Goal: Task Accomplishment & Management: Manage account settings

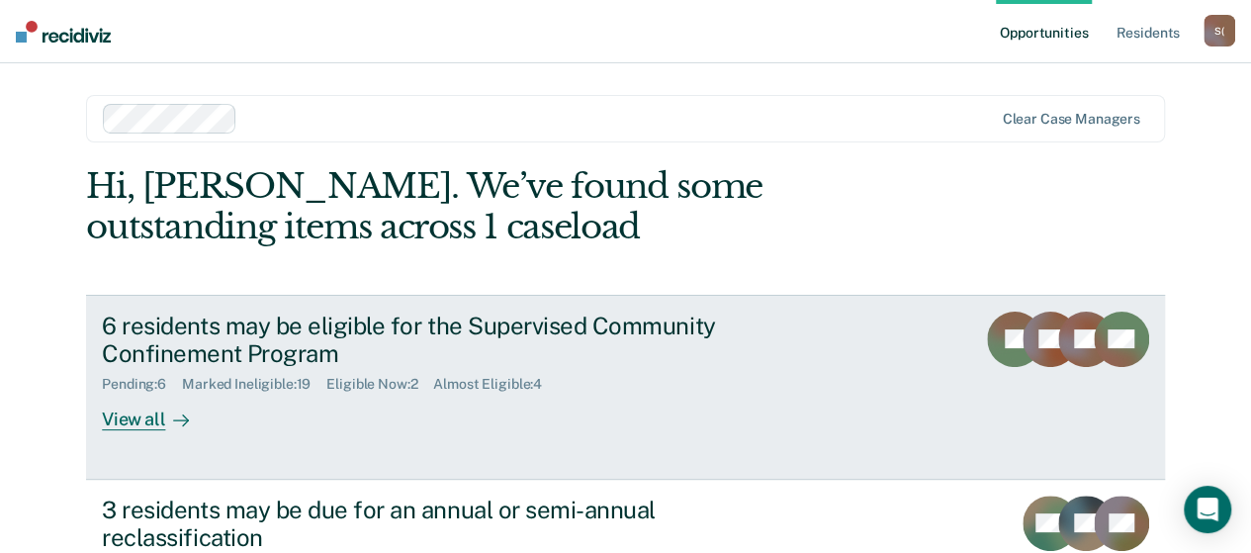
click at [156, 421] on div "View all" at bounding box center [157, 412] width 111 height 39
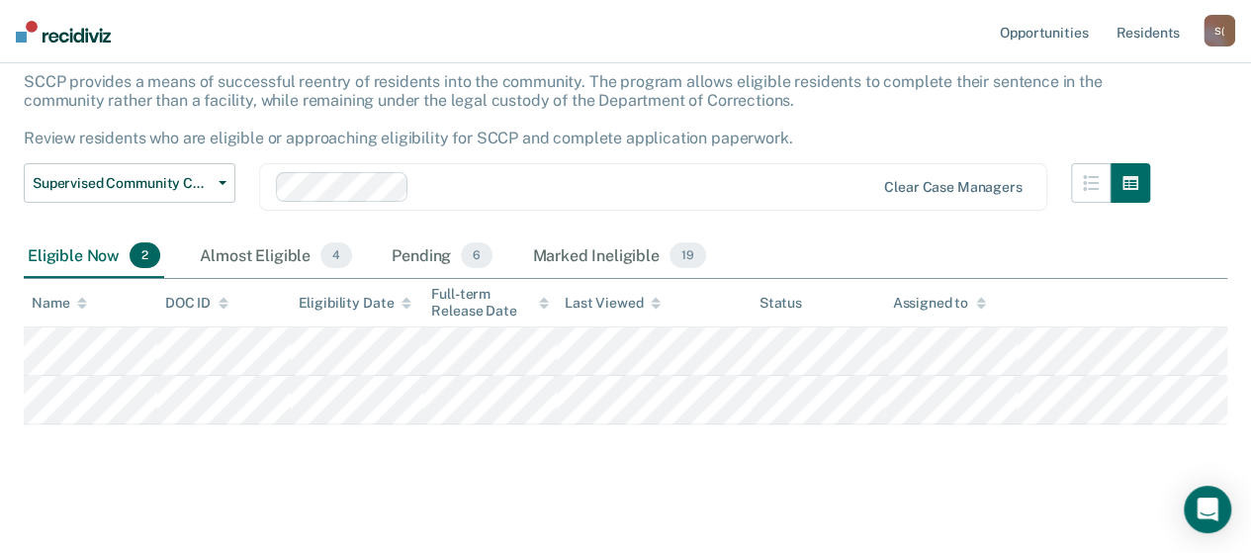
scroll to position [133, 0]
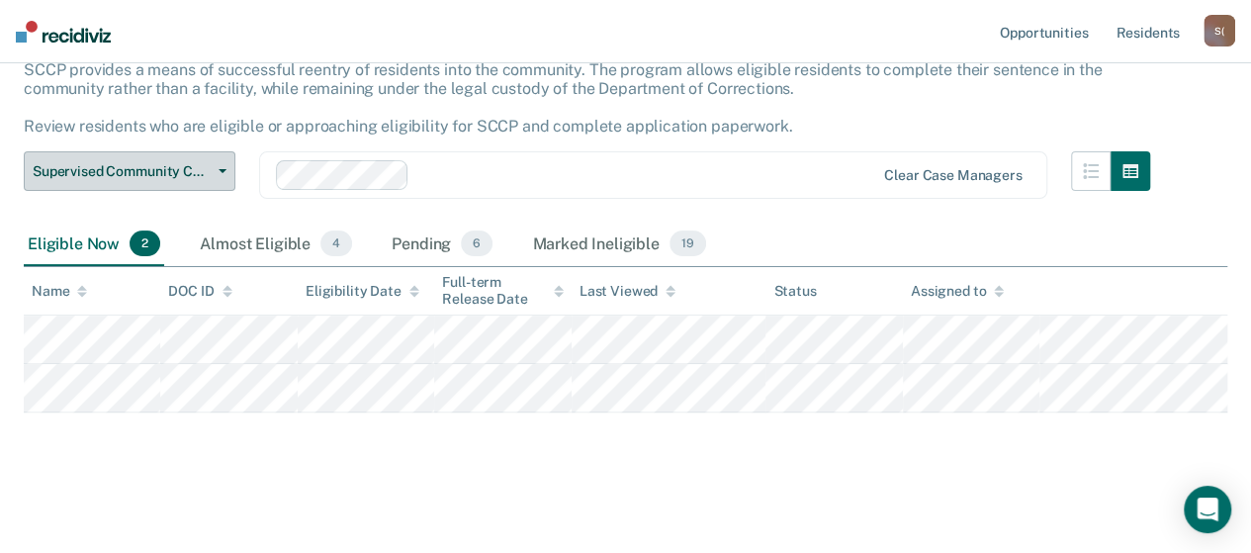
click at [223, 178] on button "Supervised Community Confinement Program" at bounding box center [130, 171] width 212 height 40
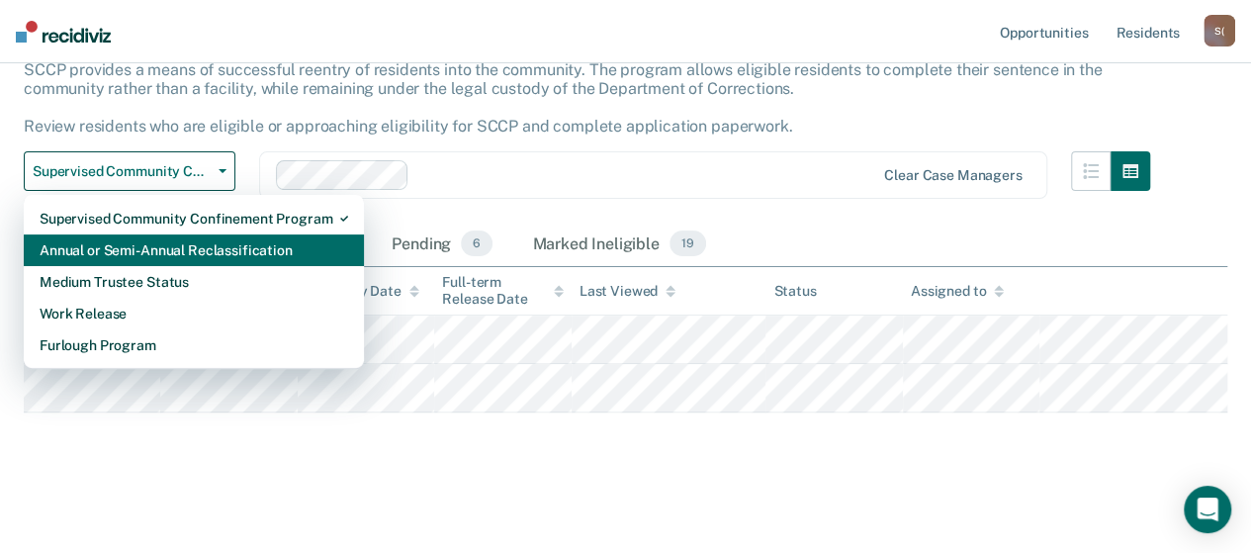
click at [219, 247] on div "Annual or Semi-Annual Reclassification" at bounding box center [194, 250] width 309 height 32
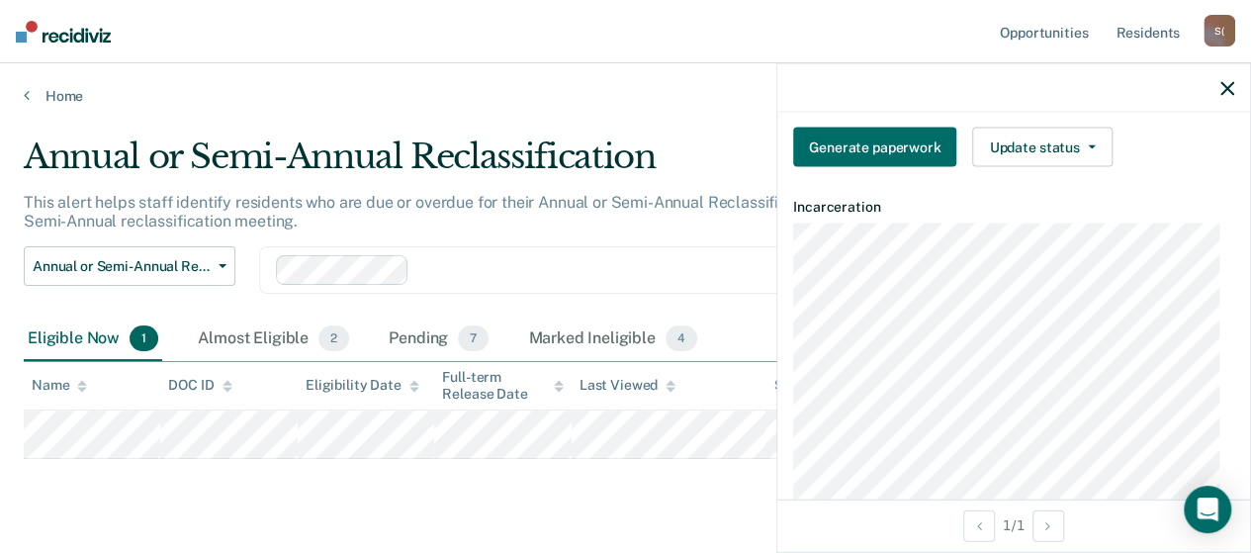
scroll to position [198, 0]
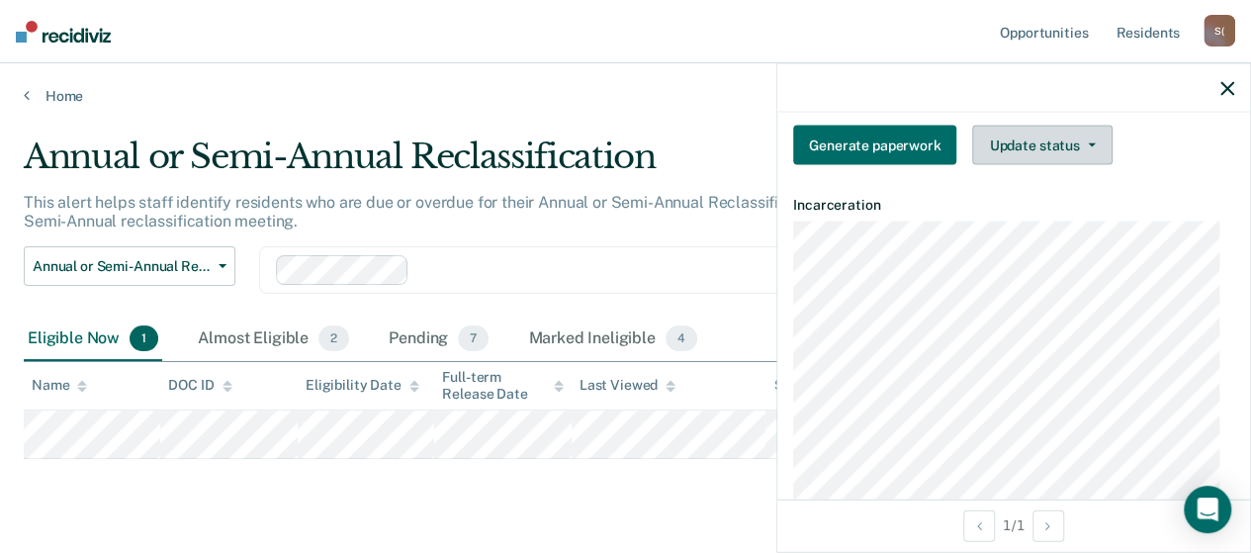
click at [1090, 135] on button "Update status" at bounding box center [1041, 146] width 139 height 40
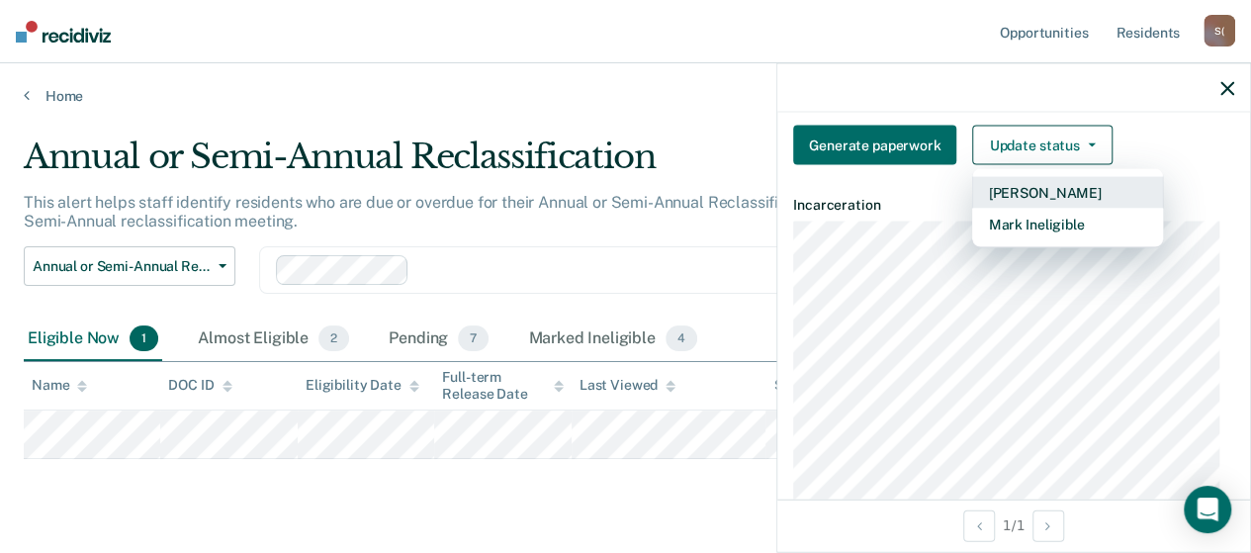
click at [1056, 189] on button "[PERSON_NAME]" at bounding box center [1067, 193] width 191 height 32
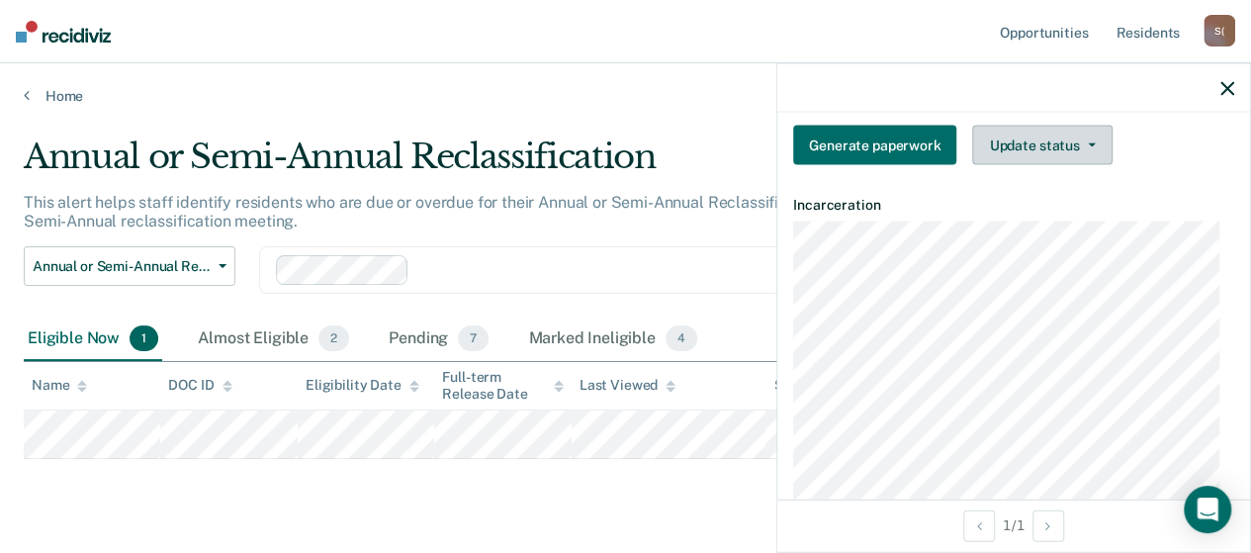
scroll to position [294, 0]
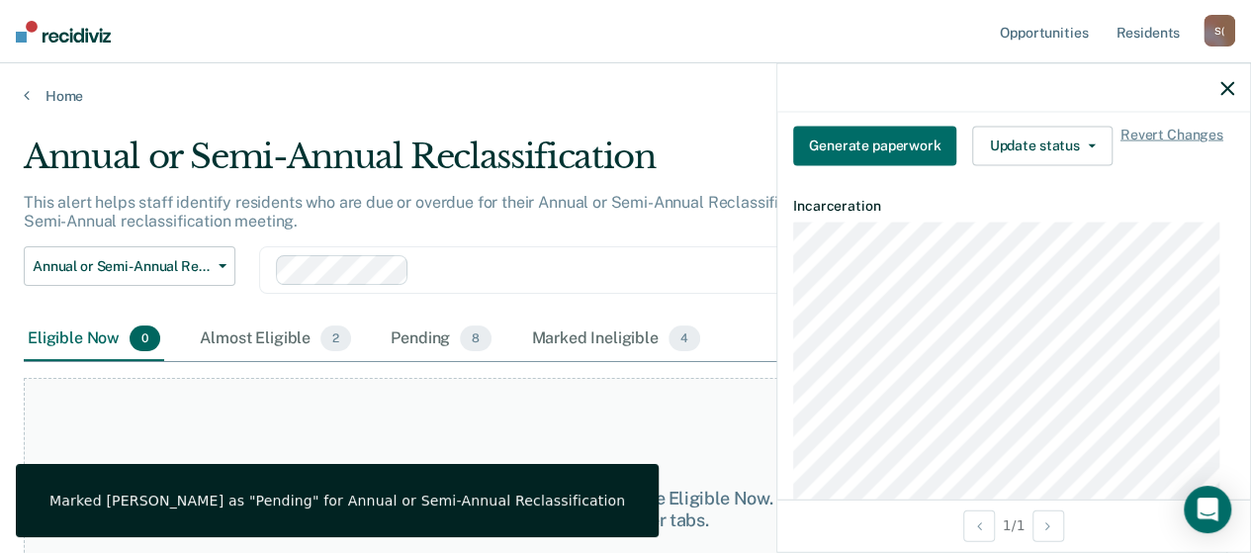
click at [1227, 93] on icon "button" at bounding box center [1227, 88] width 14 height 14
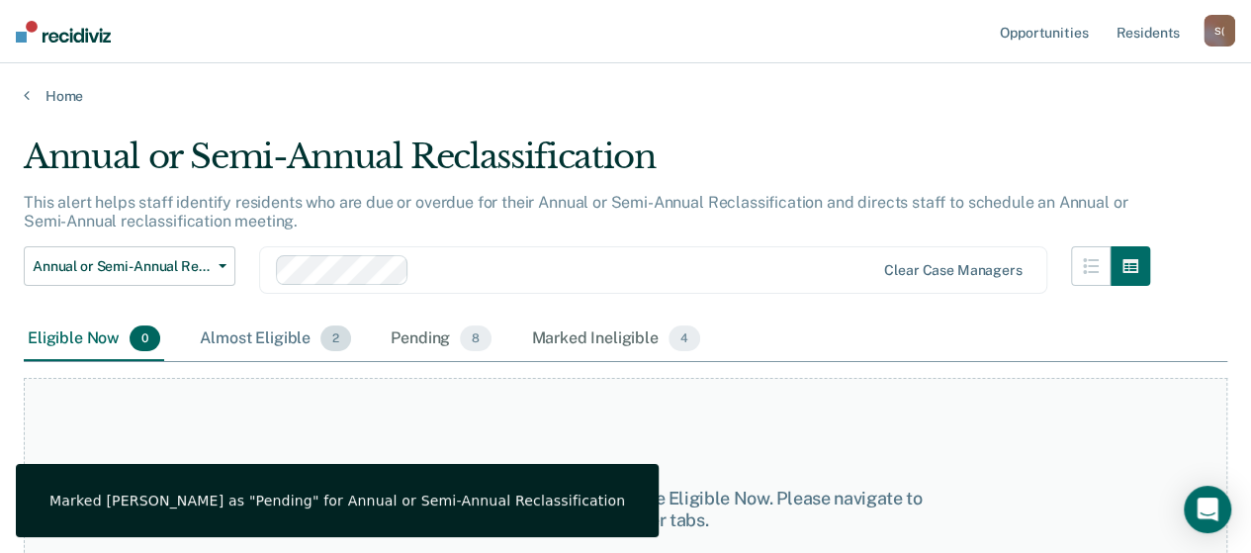
click at [235, 335] on div "Almost Eligible 2" at bounding box center [275, 339] width 159 height 44
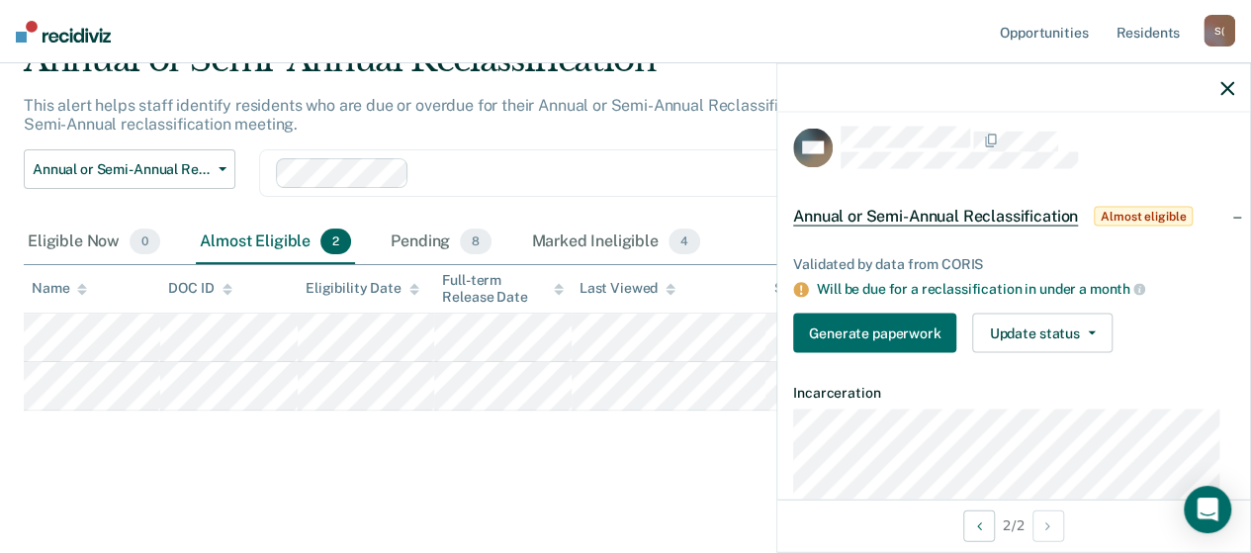
scroll to position [0, 0]
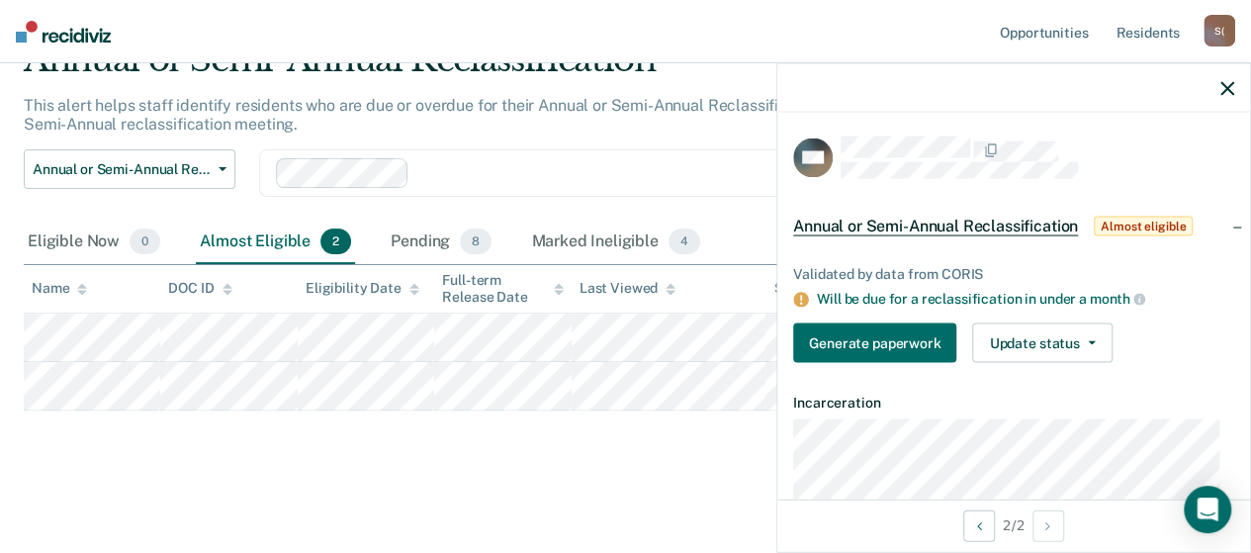
click at [1222, 89] on icon "button" at bounding box center [1227, 88] width 14 height 14
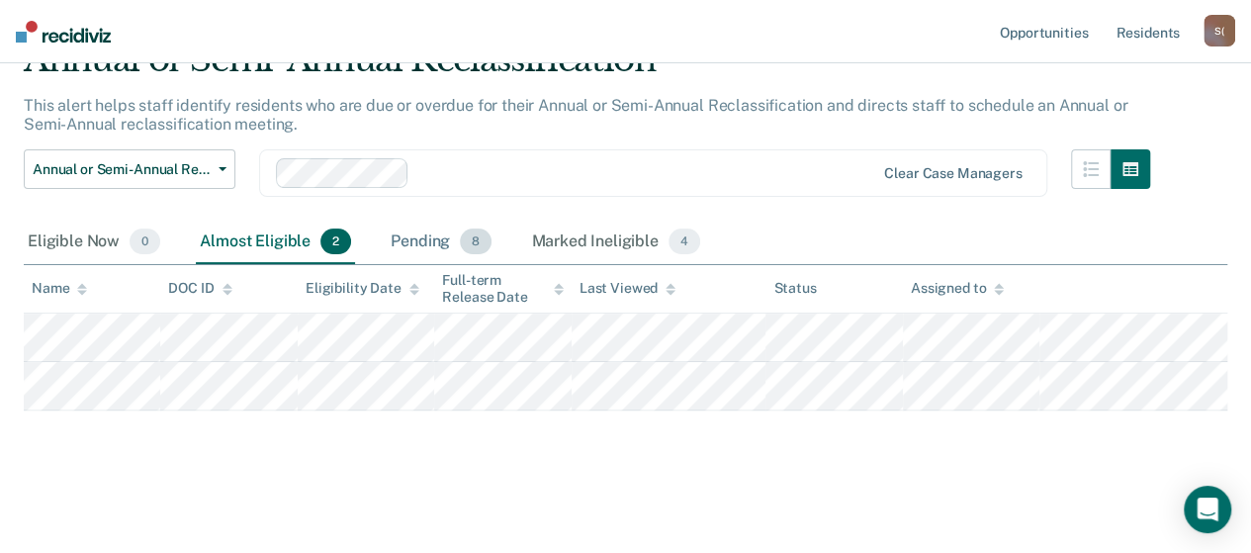
click at [409, 238] on div "Pending 8" at bounding box center [441, 243] width 109 height 44
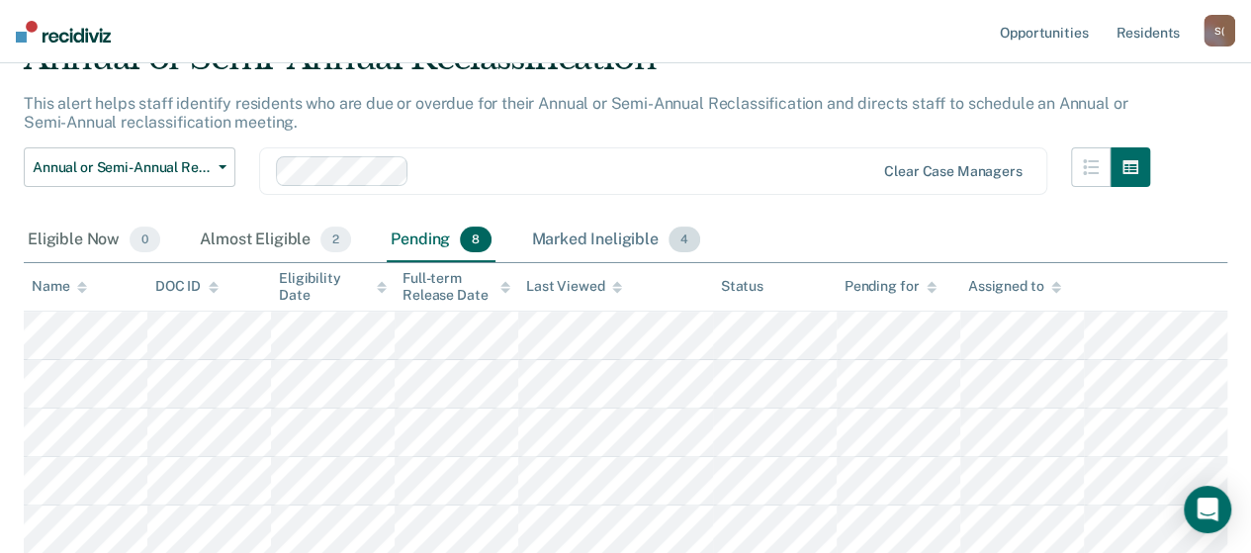
click at [557, 244] on div "Marked Ineligible 4" at bounding box center [615, 241] width 177 height 44
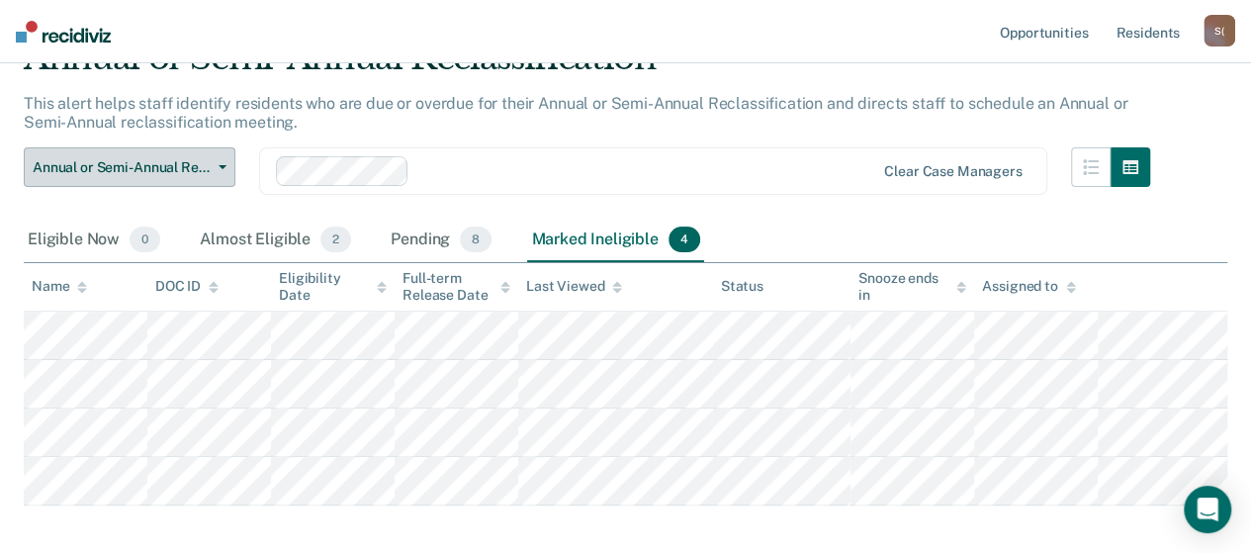
click at [228, 168] on button "Annual or Semi-Annual Reclassification" at bounding box center [130, 167] width 212 height 40
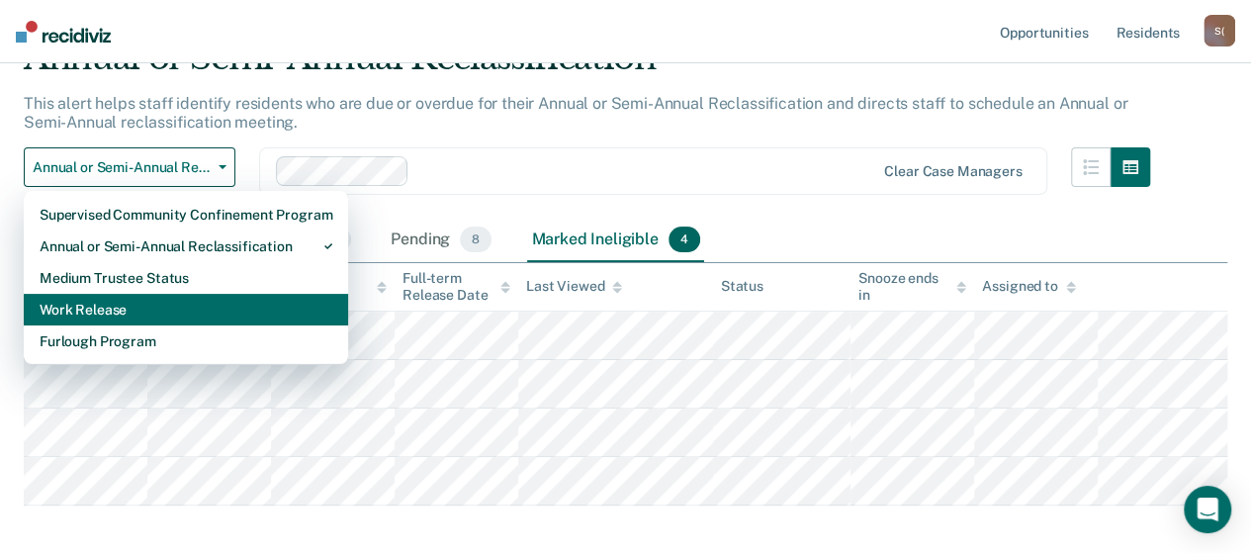
click at [143, 302] on div "Work Release" at bounding box center [186, 310] width 293 height 32
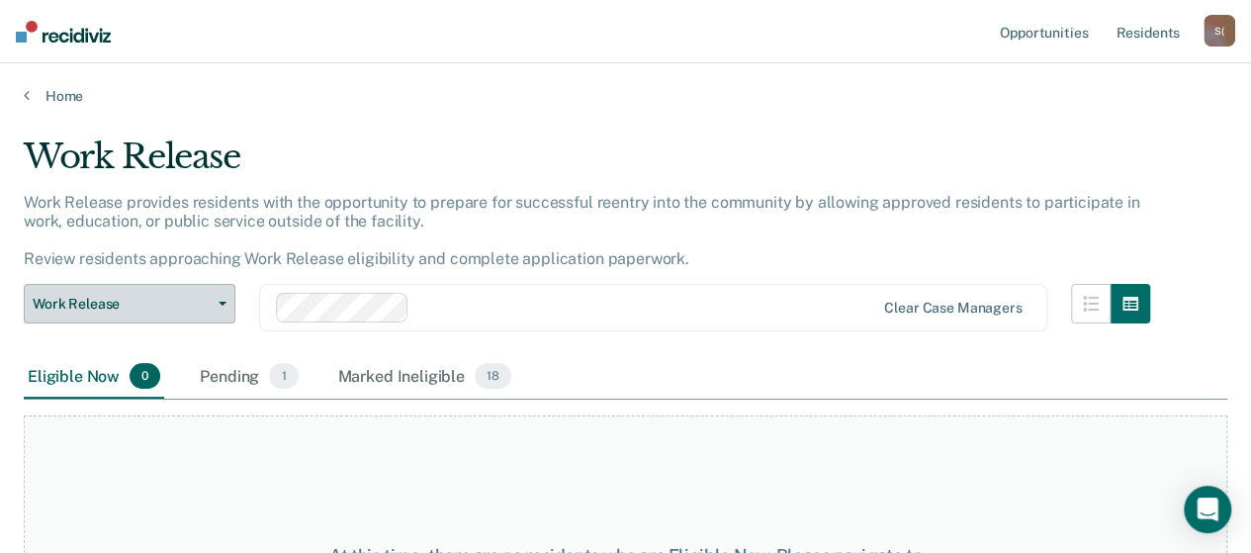
click at [225, 307] on button "Work Release" at bounding box center [130, 304] width 212 height 40
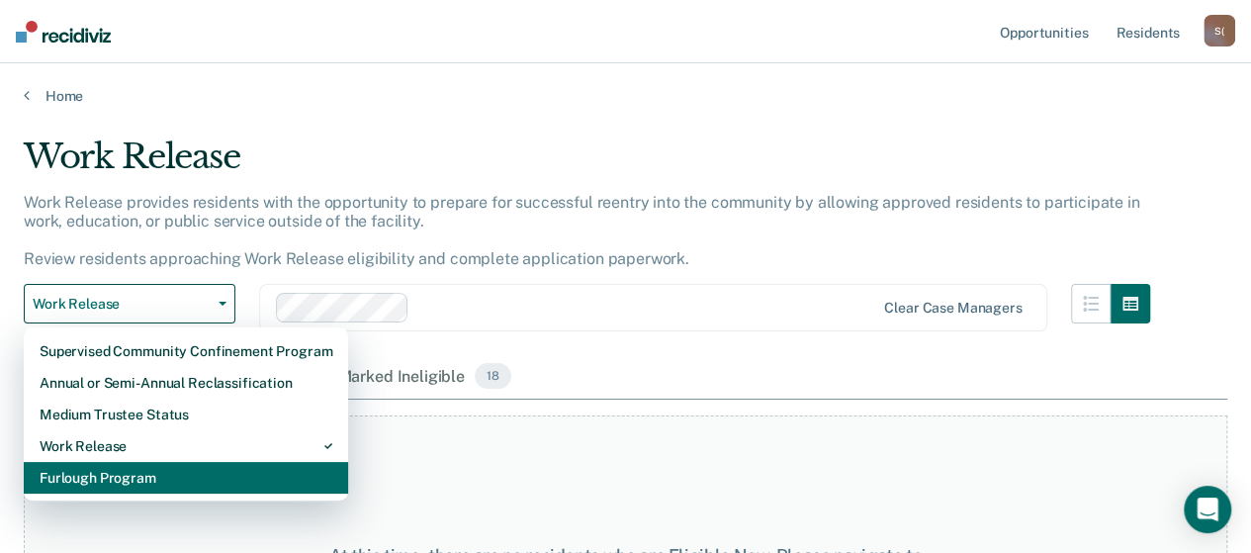
click at [150, 475] on div "Furlough Program" at bounding box center [186, 478] width 293 height 32
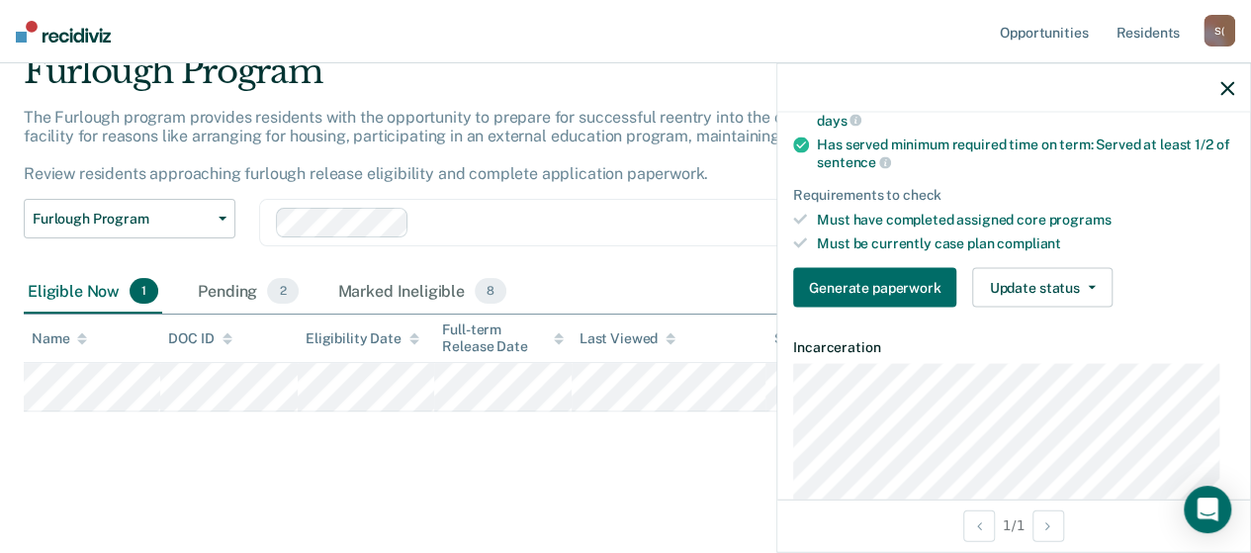
scroll to position [396, 0]
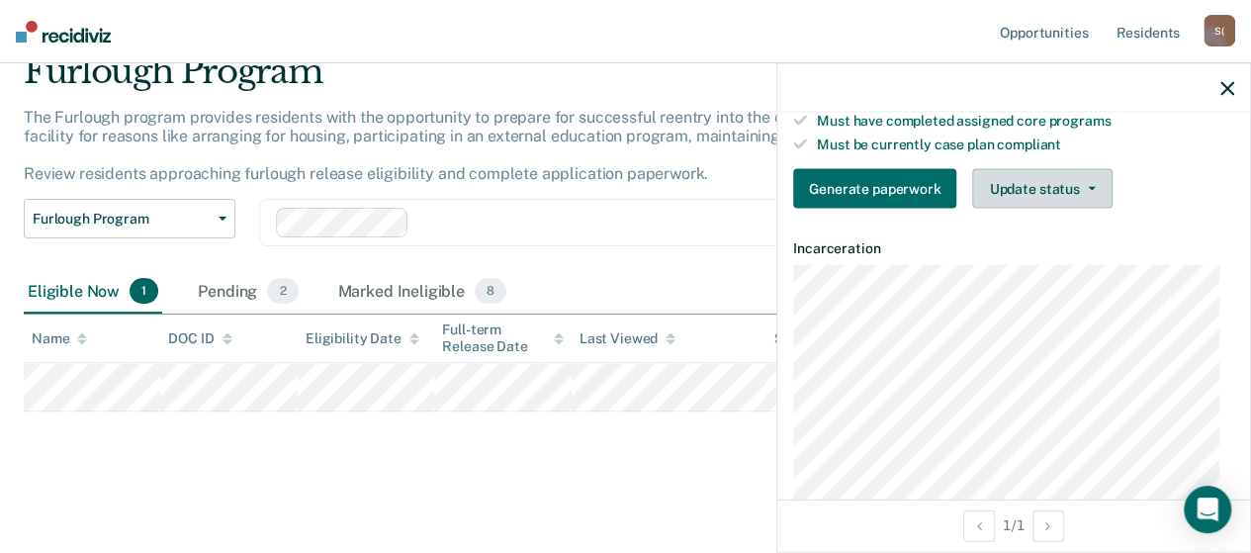
click at [1090, 187] on button "Update status" at bounding box center [1041, 189] width 139 height 40
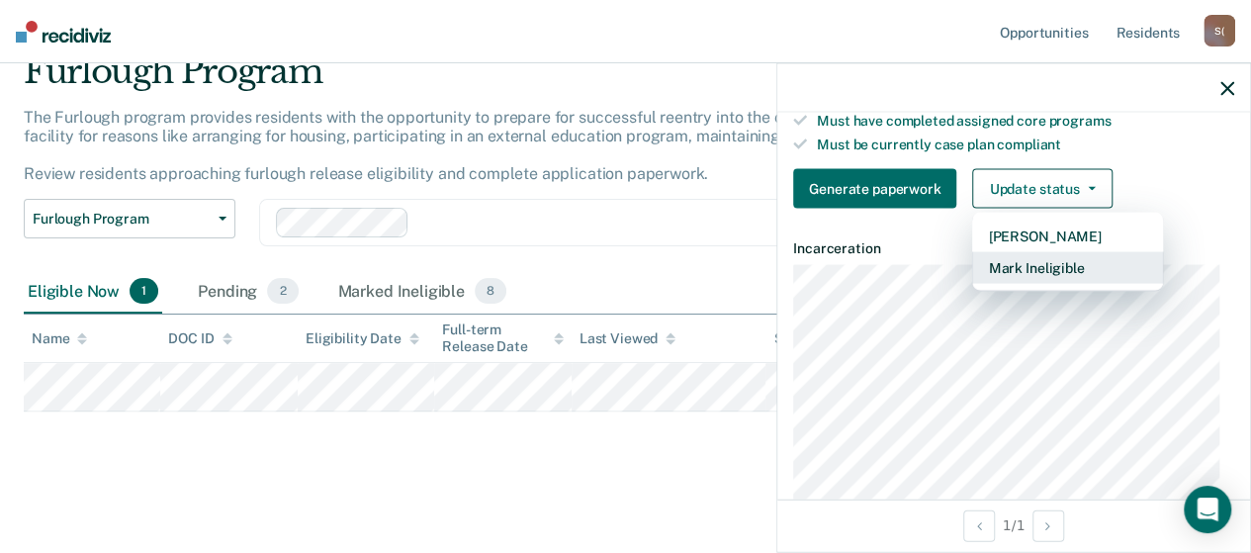
click at [1102, 263] on button "Mark Ineligible" at bounding box center [1067, 268] width 191 height 32
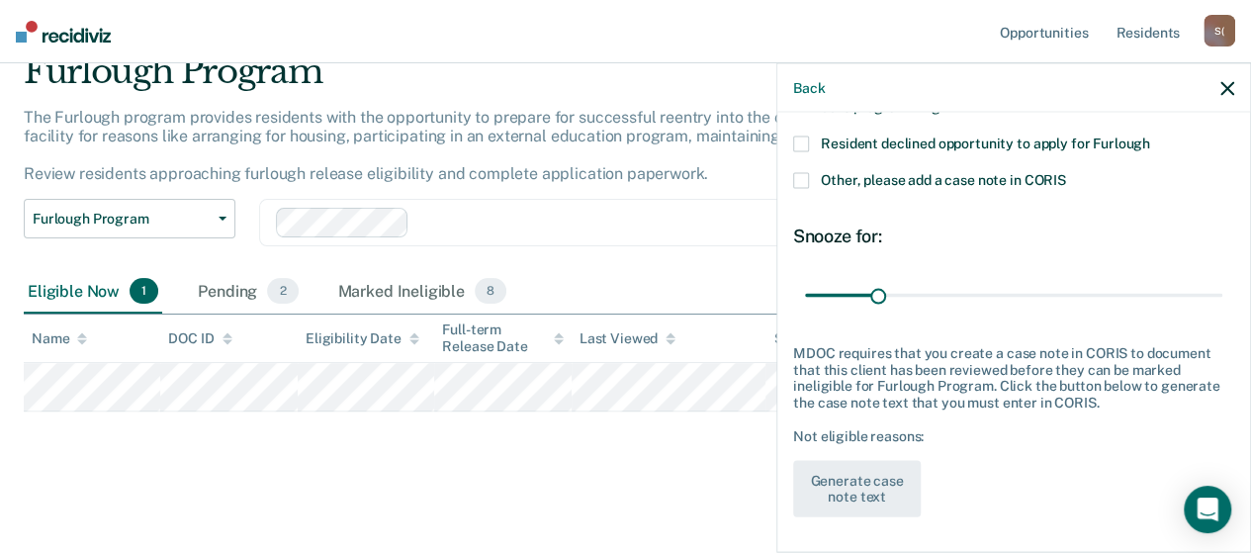
click at [803, 140] on span at bounding box center [801, 144] width 16 height 16
click at [1150, 136] on input "Resident declined opportunity to apply for Furlough" at bounding box center [1150, 136] width 0 height 0
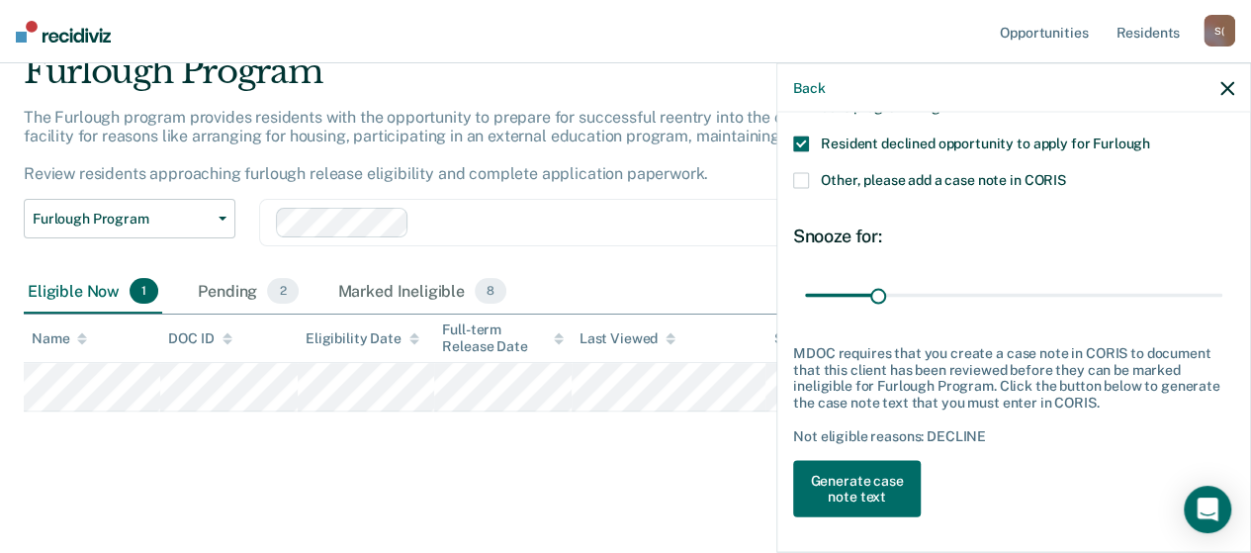
click at [799, 179] on span at bounding box center [801, 181] width 16 height 16
click at [1066, 173] on input "Other, please add a case note in CORIS" at bounding box center [1066, 173] width 0 height 0
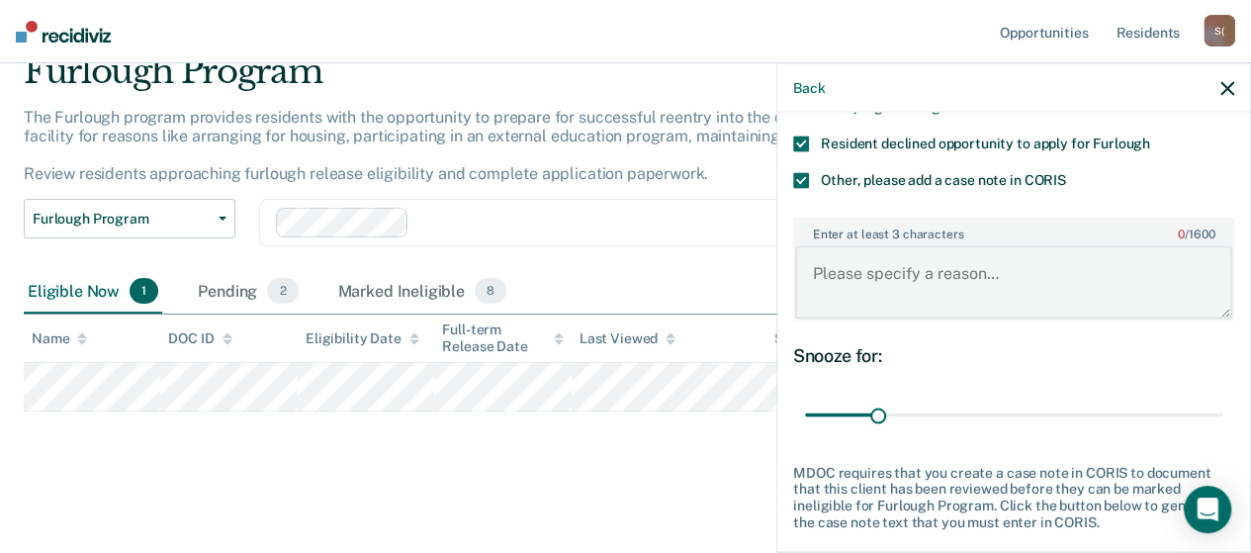
click at [987, 287] on textarea "Enter at least 3 characters 0 / 1600" at bounding box center [1013, 281] width 437 height 73
type textarea "Resident has applied for SCCP."
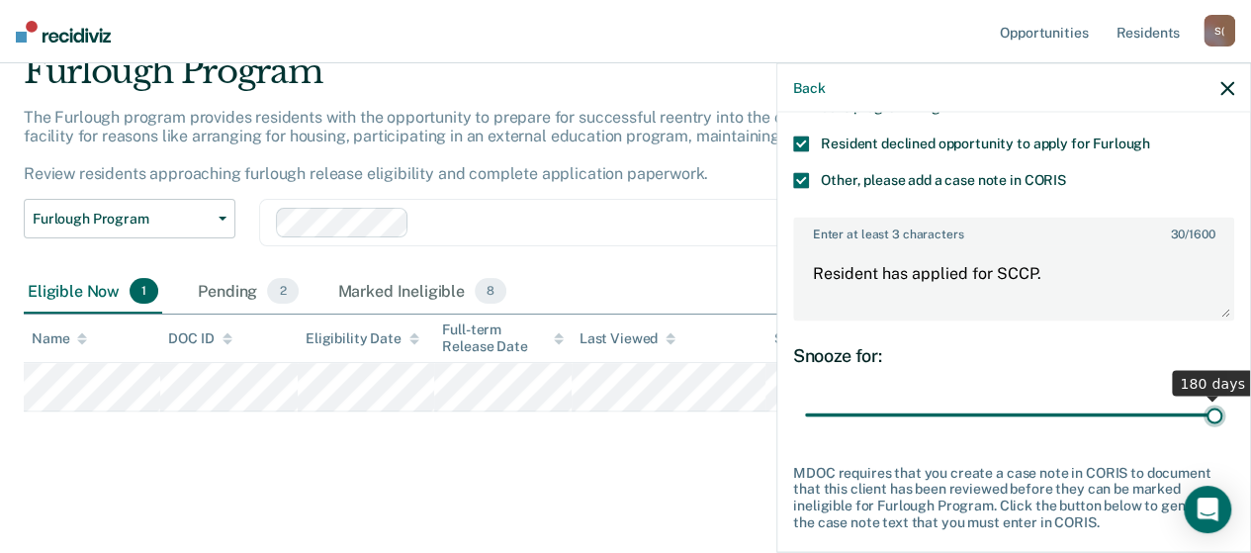
drag, startPoint x: 872, startPoint y: 408, endPoint x: 1238, endPoint y: 412, distance: 365.9
type input "180"
click at [1222, 412] on input "range" at bounding box center [1013, 415] width 417 height 35
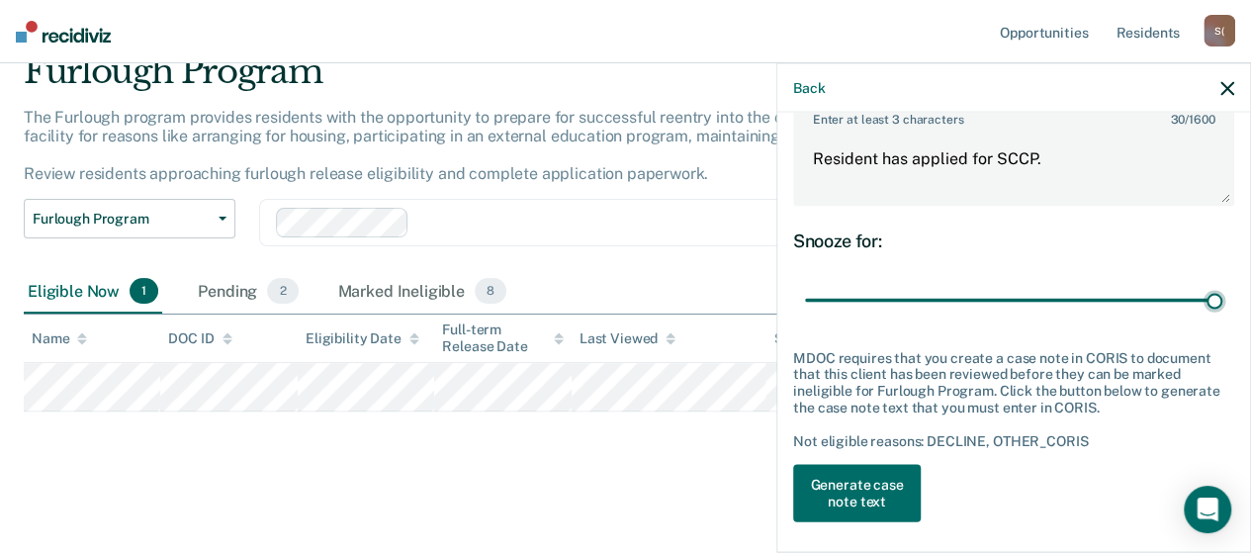
scroll to position [342, 0]
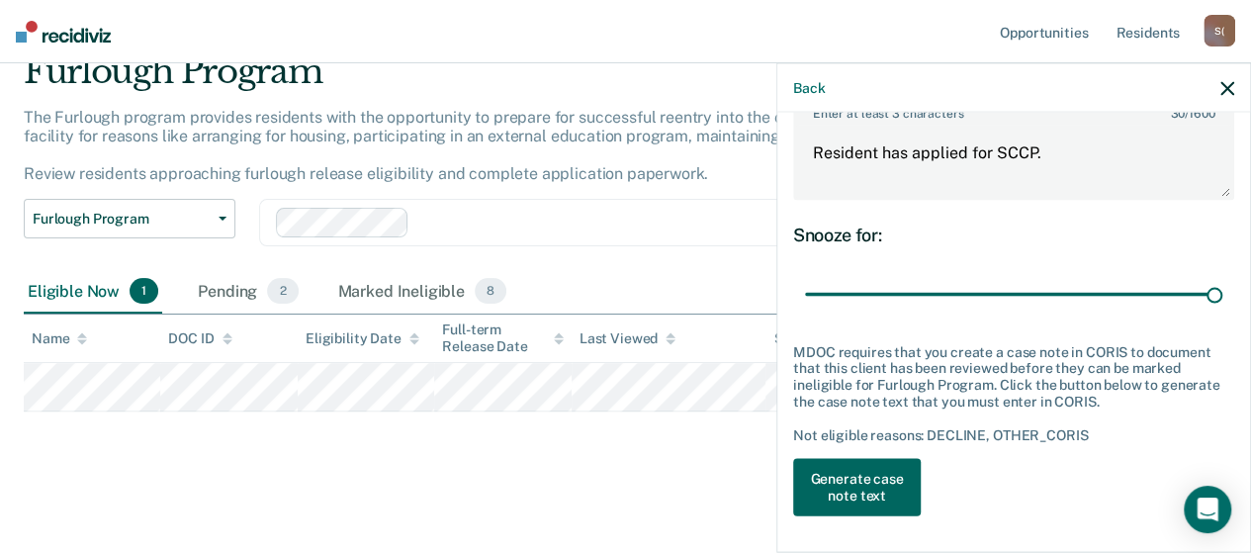
click at [890, 476] on button "Generate case note text" at bounding box center [857, 487] width 128 height 57
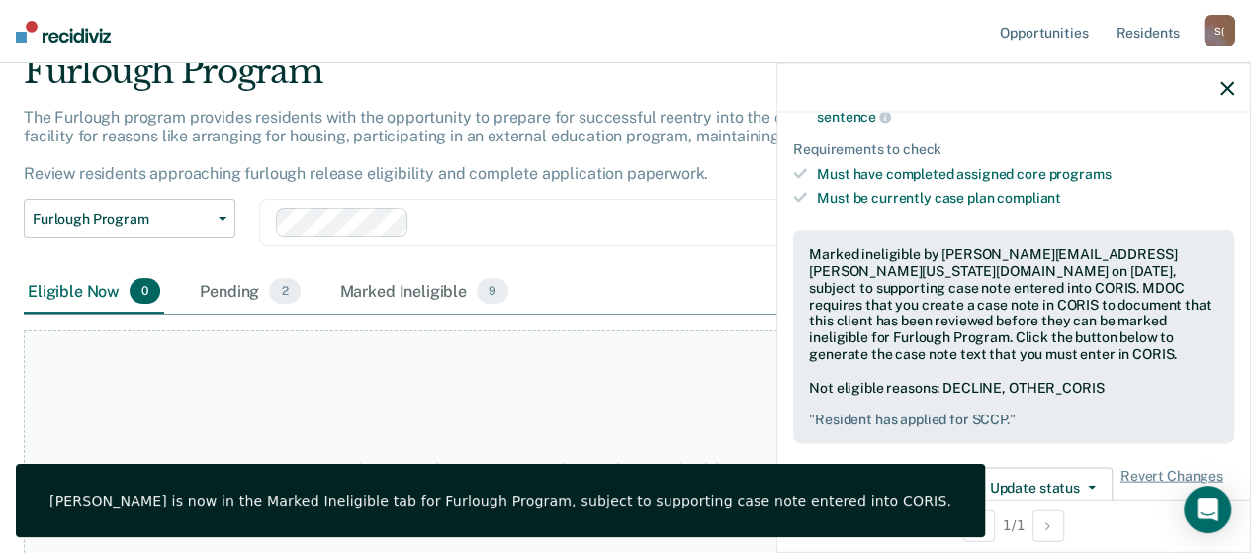
click at [1228, 84] on icon "button" at bounding box center [1227, 88] width 14 height 14
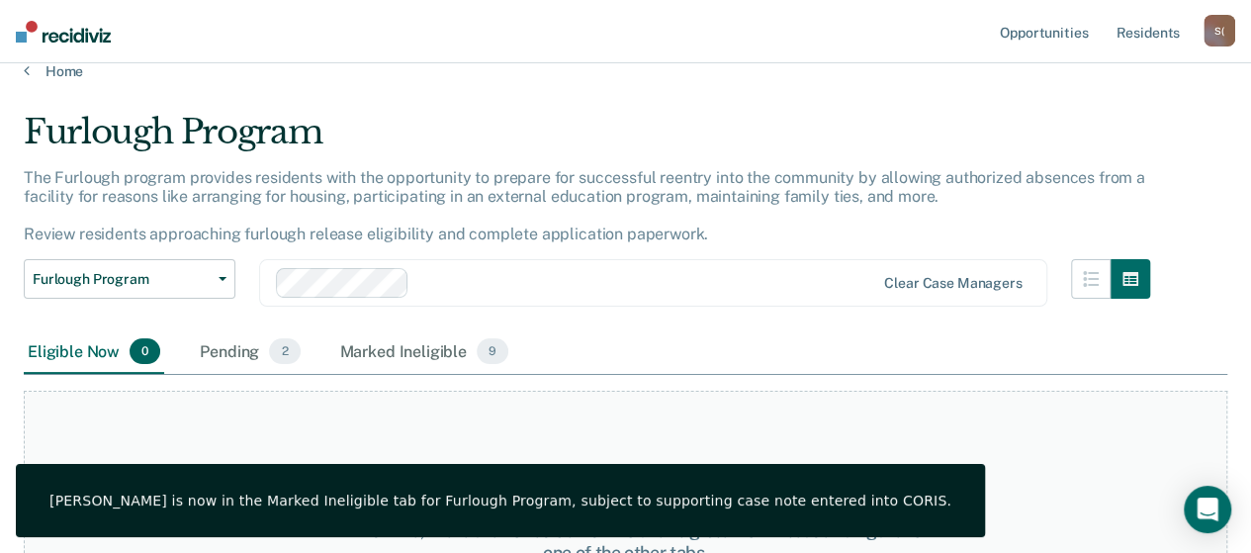
scroll to position [0, 0]
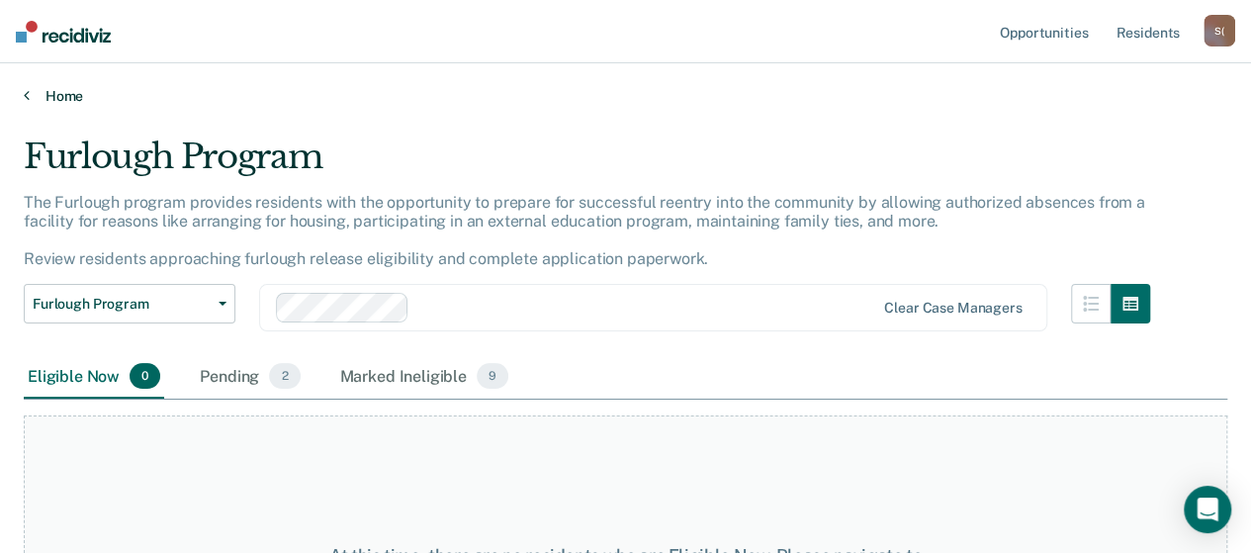
click at [74, 101] on link "Home" at bounding box center [626, 96] width 1204 height 18
